Goal: Transaction & Acquisition: Purchase product/service

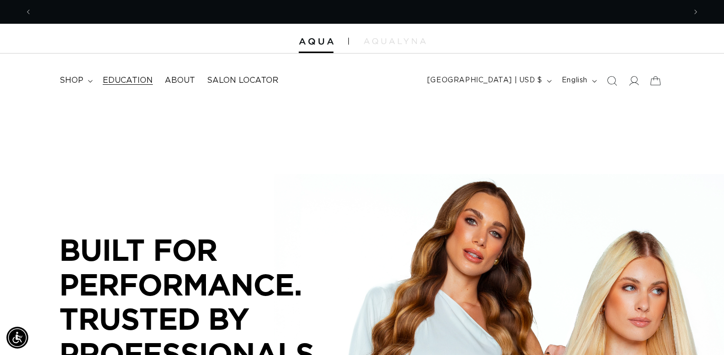
scroll to position [0, 654]
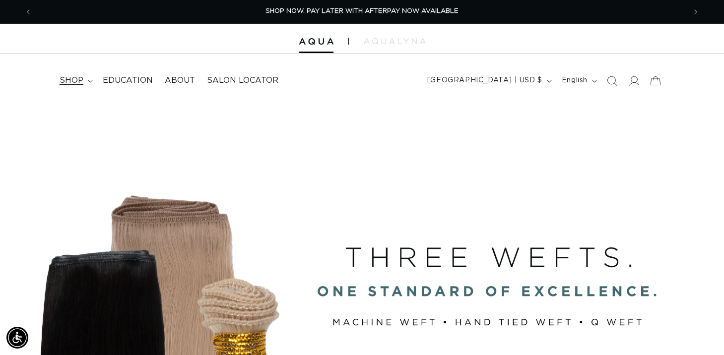
click at [83, 79] on summary "shop" at bounding box center [75, 80] width 43 height 22
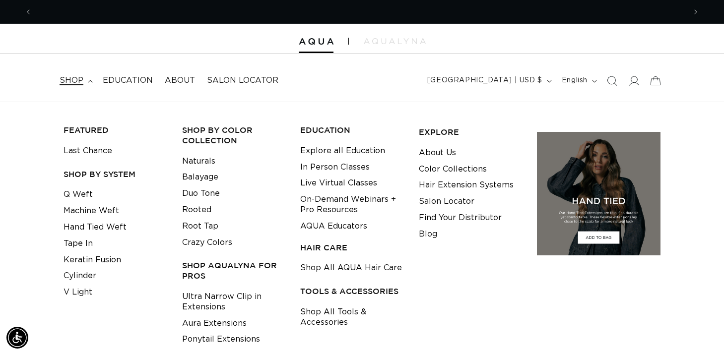
scroll to position [0, 1307]
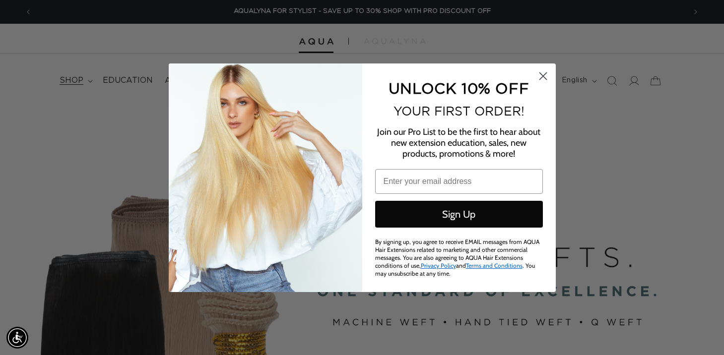
type input "tim.pyrcz@gmail.com"
click at [540, 79] on circle "Close dialog" at bounding box center [543, 76] width 16 height 16
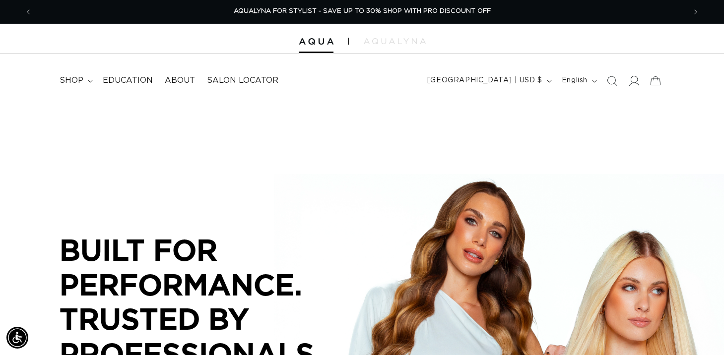
click at [634, 84] on icon at bounding box center [633, 80] width 10 height 10
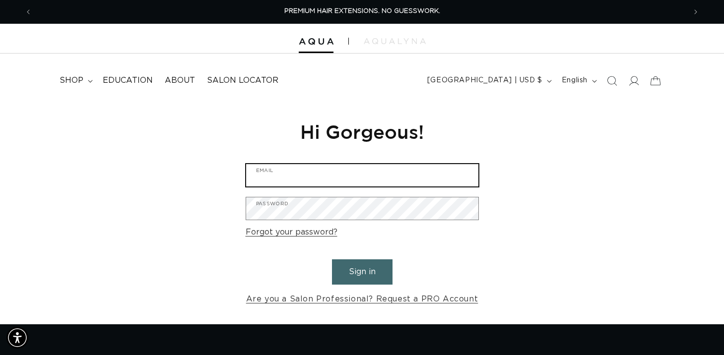
type input "tim.pyrcz@gmail.com"
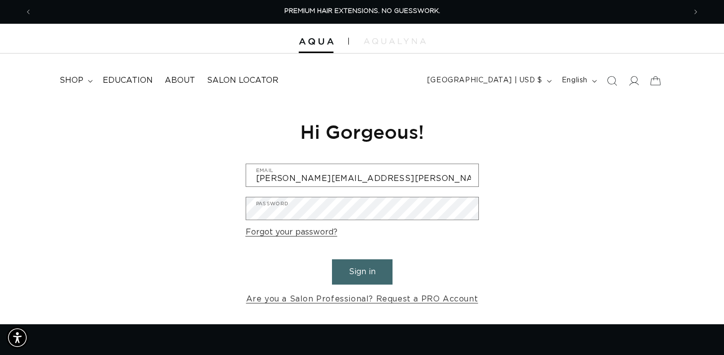
click at [368, 270] on button "Sign in" at bounding box center [362, 272] width 61 height 25
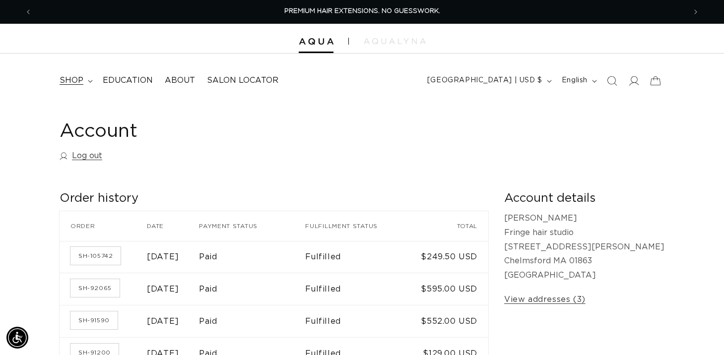
click at [78, 83] on span "shop" at bounding box center [72, 80] width 24 height 10
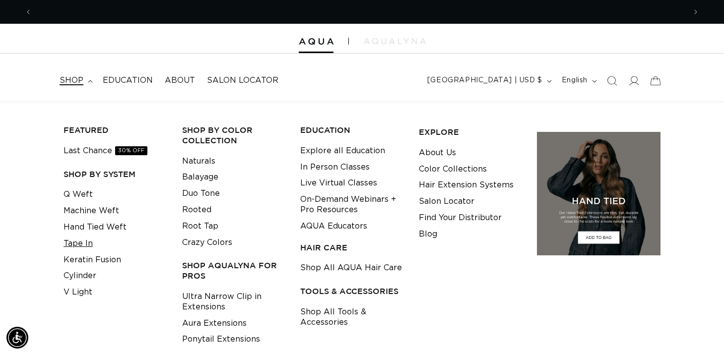
scroll to position [0, 1307]
click at [75, 242] on link "Tape In" at bounding box center [78, 244] width 29 height 16
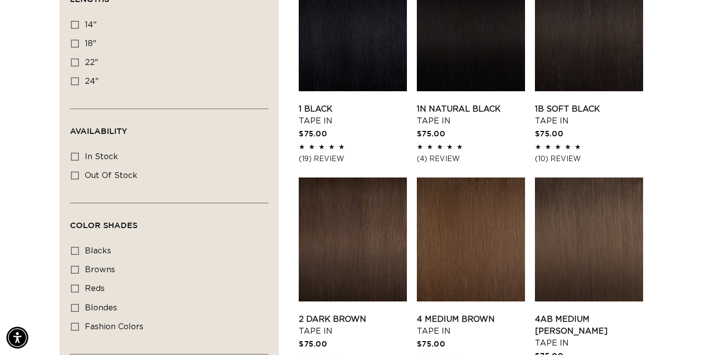
scroll to position [392, 0]
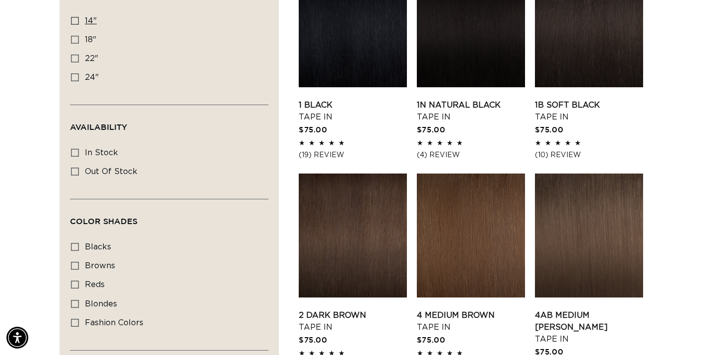
click at [77, 20] on icon at bounding box center [75, 21] width 8 height 8
click at [77, 20] on input "14" 14" (35 products)" at bounding box center [75, 21] width 8 height 8
checkbox input "true"
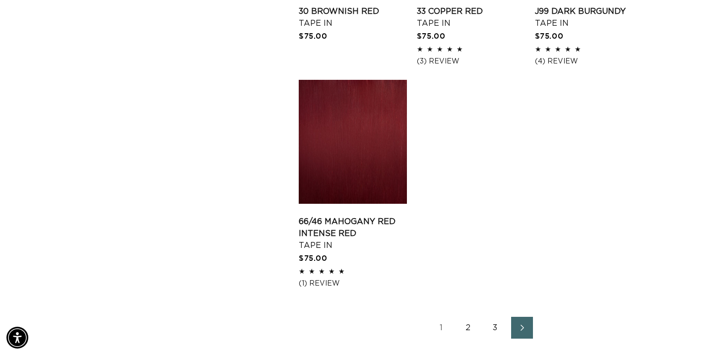
scroll to position [1417, 0]
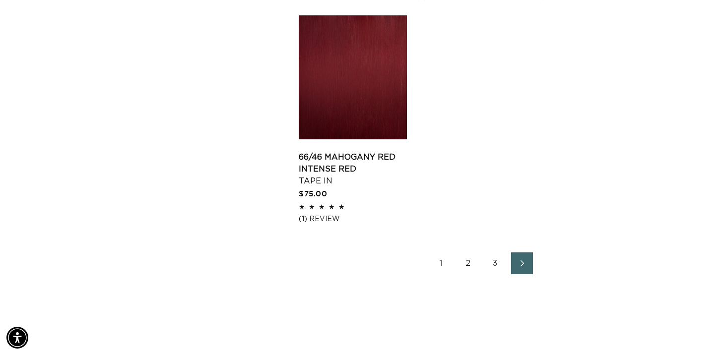
click at [523, 267] on icon "Next page" at bounding box center [522, 264] width 3 height 6
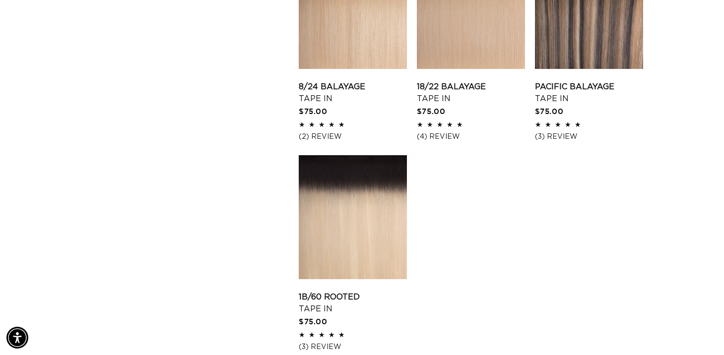
scroll to position [0, 1307]
click at [581, 81] on link "Pacific Balayage Tape In" at bounding box center [589, 93] width 108 height 24
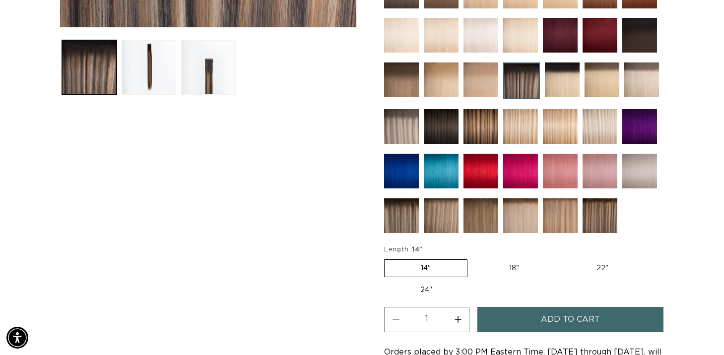
scroll to position [0, 1307]
